Goal: Task Accomplishment & Management: Manage account settings

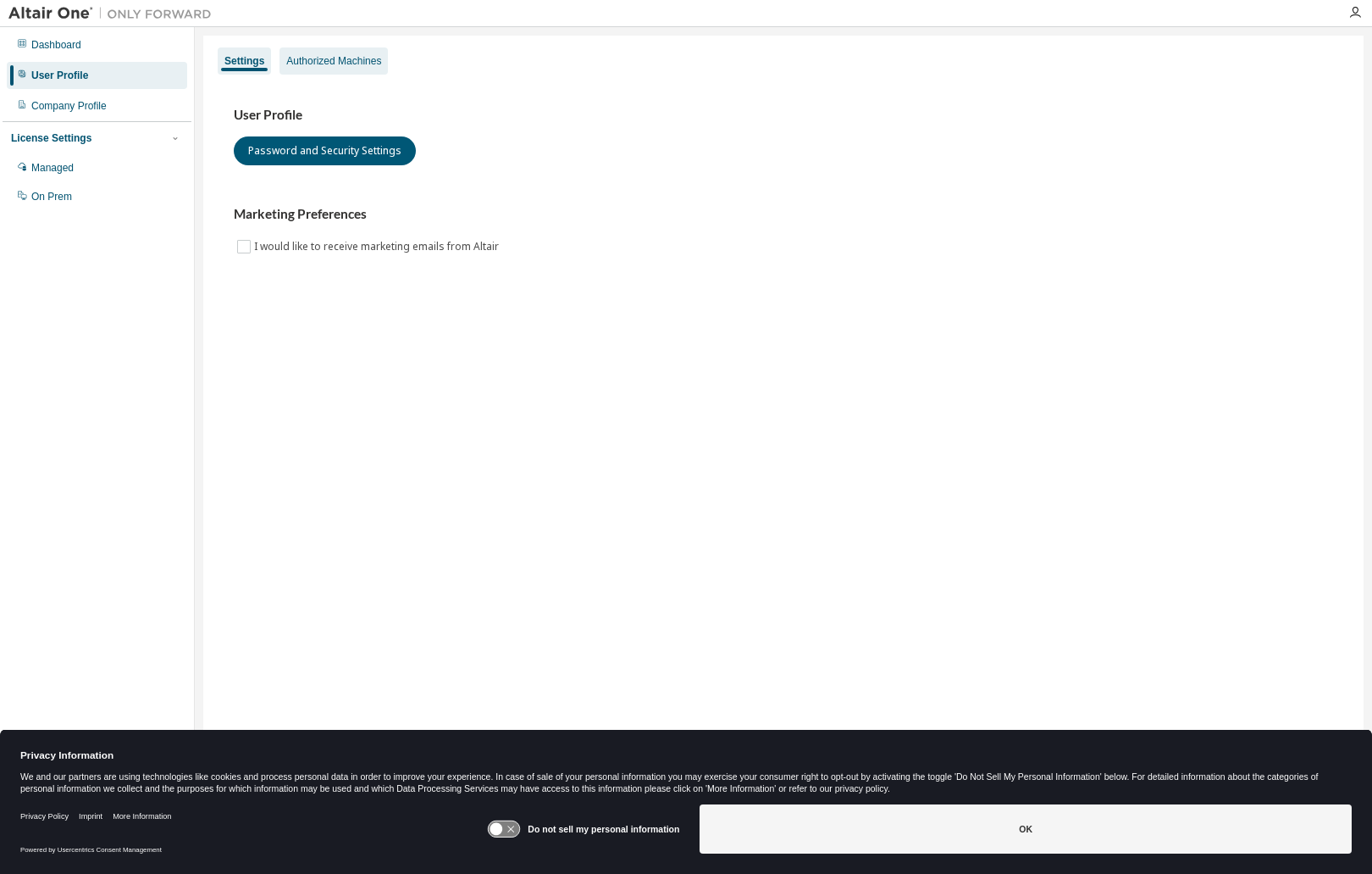
click at [330, 66] on div "Authorized Machines" at bounding box center [333, 60] width 94 height 14
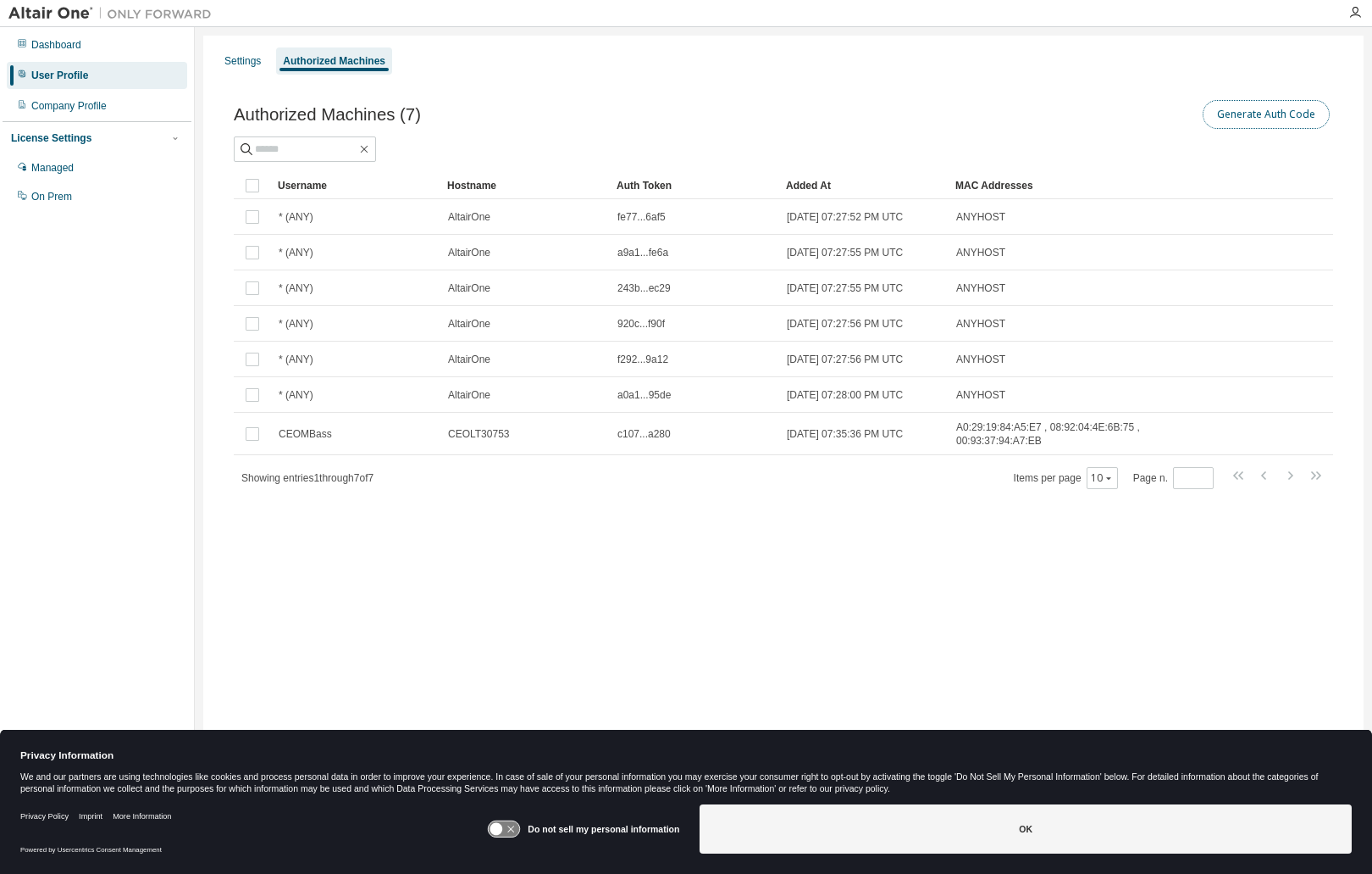
click at [1258, 116] on button "Generate Auth Code" at bounding box center [1266, 114] width 127 height 29
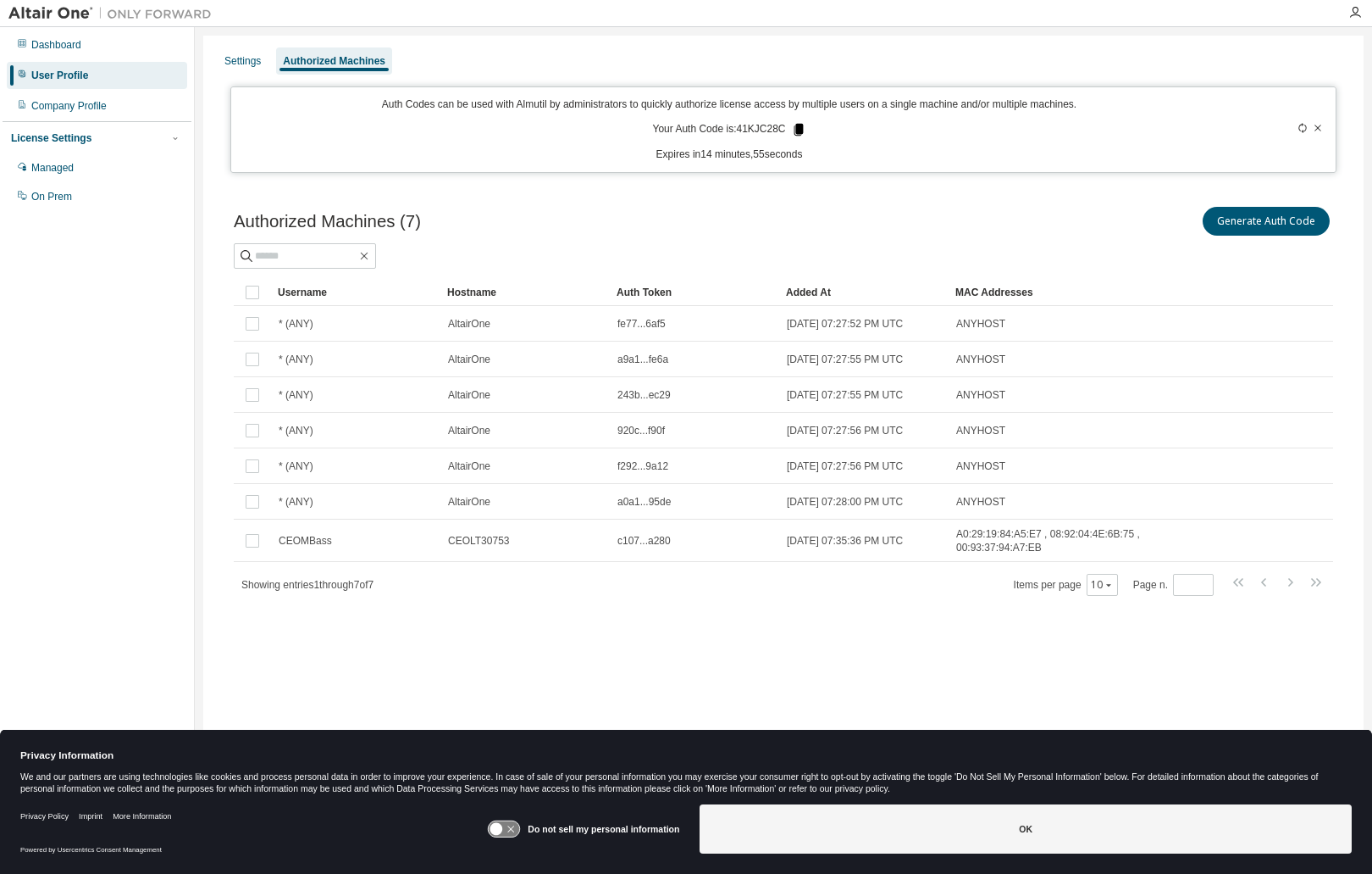
click at [796, 132] on icon at bounding box center [798, 129] width 9 height 12
